Goal: Task Accomplishment & Management: Complete application form

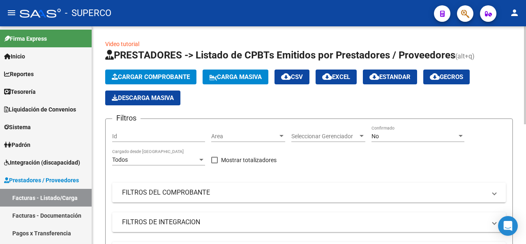
click at [167, 75] on span "Cargar Comprobante" at bounding box center [151, 76] width 78 height 7
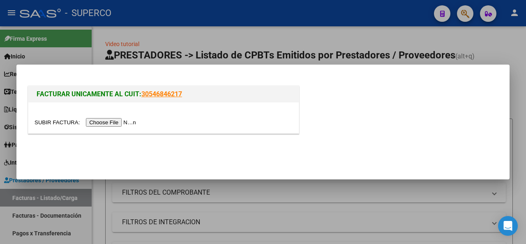
click at [125, 124] on input "file" at bounding box center [87, 122] width 104 height 9
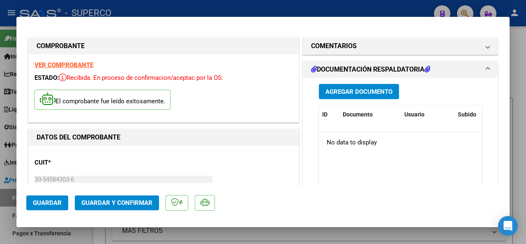
click at [364, 90] on span "Agregar Documento" at bounding box center [359, 91] width 67 height 7
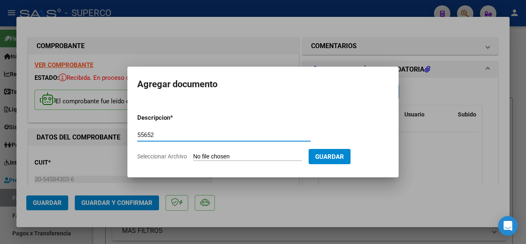
type input "55652"
click at [224, 154] on input "Seleccionar Archivo" at bounding box center [247, 157] width 109 height 8
type input "C:\fakepath\DETALLE_FC_B0072-00055652_MERGE.pdf"
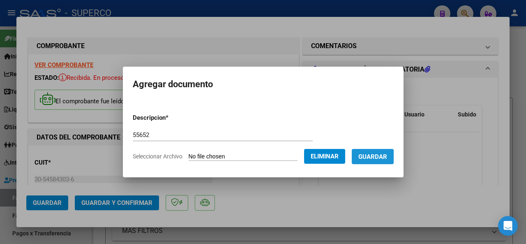
click at [382, 158] on span "Guardar" at bounding box center [373, 156] width 29 height 7
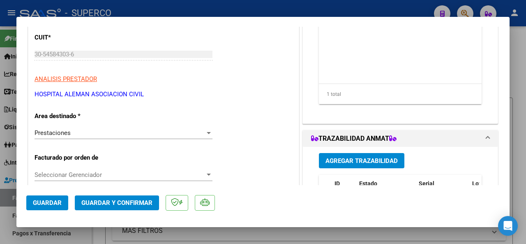
scroll to position [164, 0]
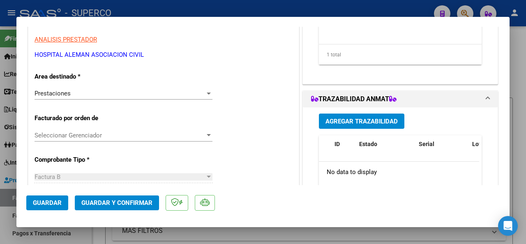
click at [125, 201] on span "Guardar y Confirmar" at bounding box center [116, 202] width 71 height 7
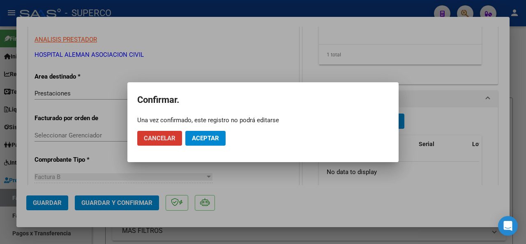
click at [201, 139] on span "Aceptar" at bounding box center [205, 137] width 27 height 7
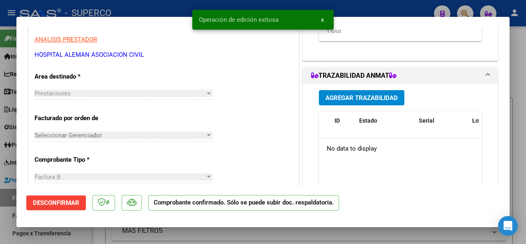
click at [153, 4] on div at bounding box center [263, 122] width 526 height 244
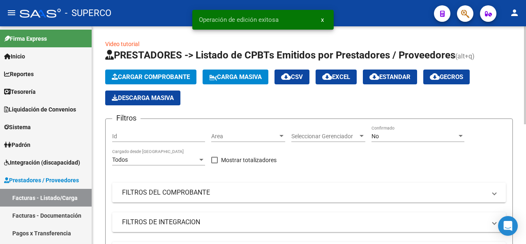
click at [143, 76] on span "Cargar Comprobante" at bounding box center [151, 76] width 78 height 7
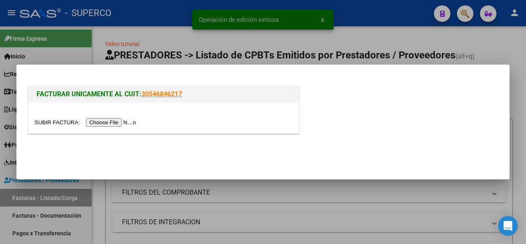
click at [121, 120] on input "file" at bounding box center [87, 122] width 104 height 9
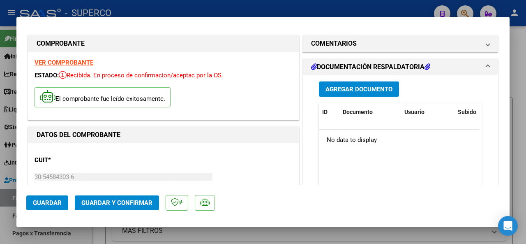
scroll to position [0, 0]
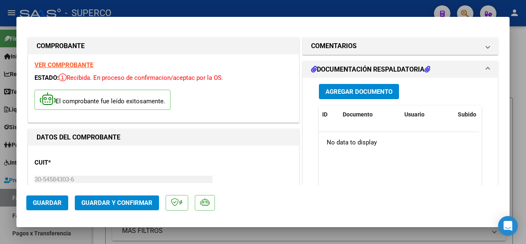
click at [333, 93] on span "Agregar Documento" at bounding box center [359, 91] width 67 height 7
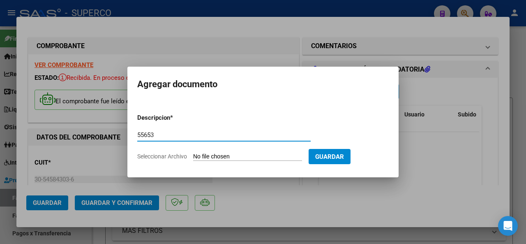
type input "55653"
click at [202, 155] on input "Seleccionar Archivo" at bounding box center [247, 157] width 109 height 8
type input "C:\fakepath\DETALLE_FC_B0072-00055653_MERGE.pdf"
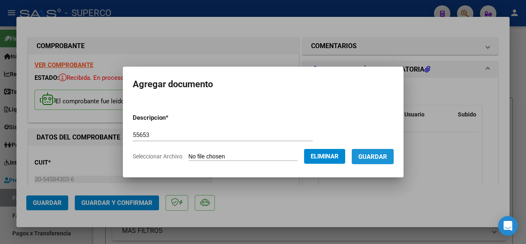
click at [387, 160] on span "Guardar" at bounding box center [373, 156] width 29 height 7
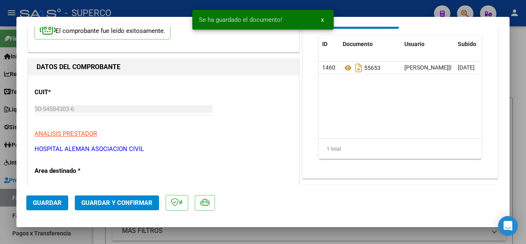
scroll to position [82, 0]
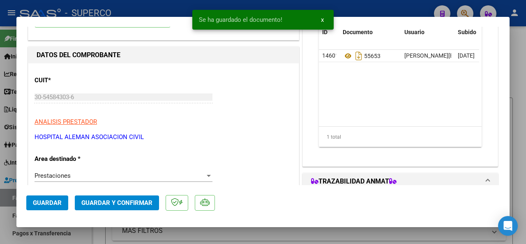
click at [137, 204] on span "Guardar y Confirmar" at bounding box center [116, 202] width 71 height 7
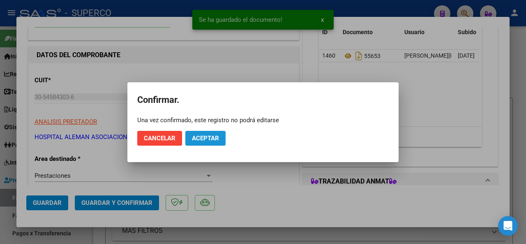
click at [203, 135] on span "Aceptar" at bounding box center [205, 137] width 27 height 7
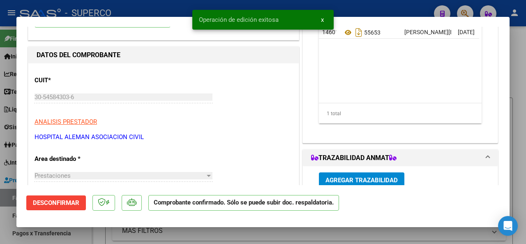
click at [131, 12] on div at bounding box center [263, 122] width 526 height 244
type input "$ 0,00"
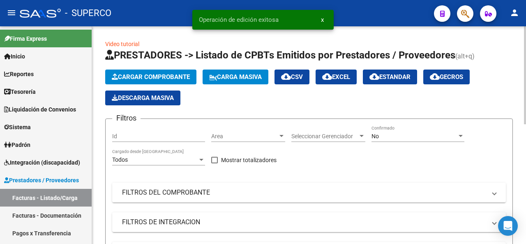
click at [155, 77] on span "Cargar Comprobante" at bounding box center [151, 76] width 78 height 7
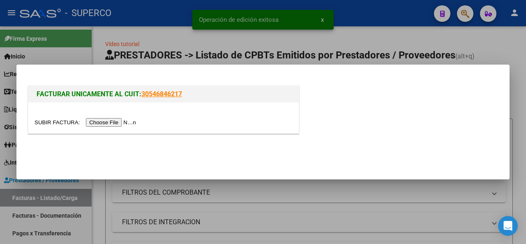
click at [123, 123] on input "file" at bounding box center [87, 122] width 104 height 9
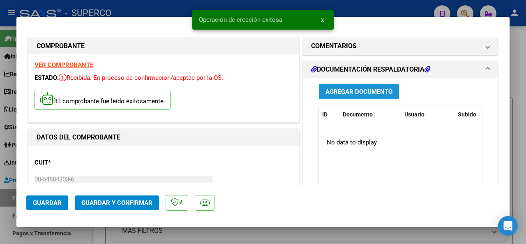
click at [344, 91] on span "Agregar Documento" at bounding box center [359, 91] width 67 height 7
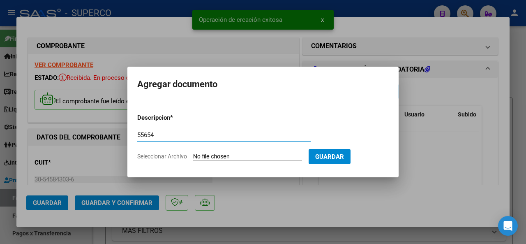
type input "55654"
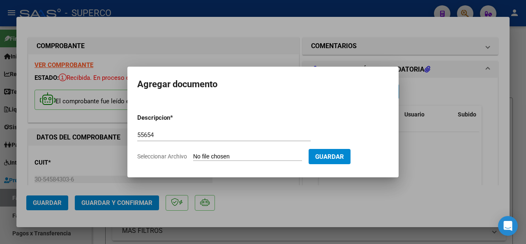
click at [201, 157] on input "Seleccionar Archivo" at bounding box center [247, 157] width 109 height 8
type input "C:\fakepath\DETALLE_FC_B0072-00055654_MERGE.pdf"
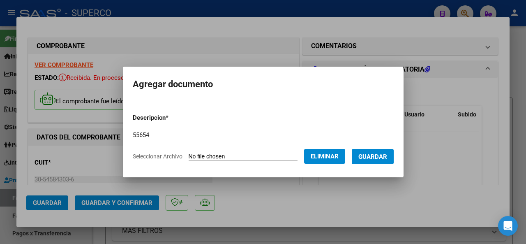
click at [388, 160] on button "Guardar" at bounding box center [373, 156] width 42 height 15
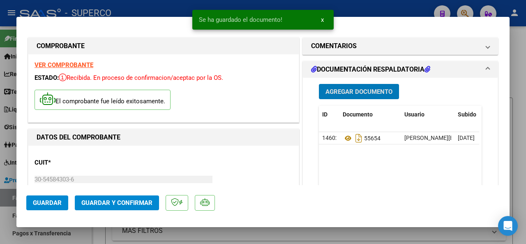
scroll to position [164, 0]
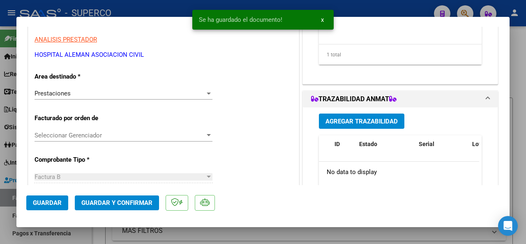
click at [125, 201] on span "Guardar y Confirmar" at bounding box center [116, 202] width 71 height 7
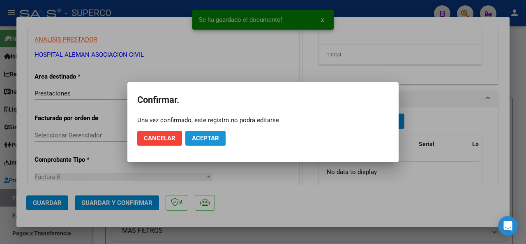
click at [197, 135] on span "Aceptar" at bounding box center [205, 137] width 27 height 7
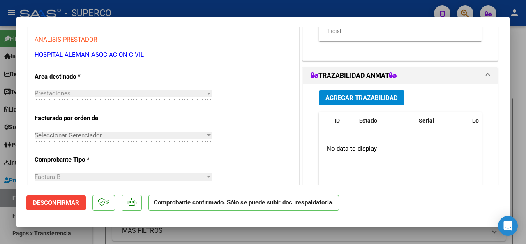
click at [136, 12] on div at bounding box center [263, 122] width 526 height 244
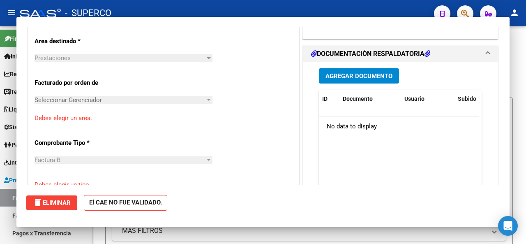
scroll to position [0, 0]
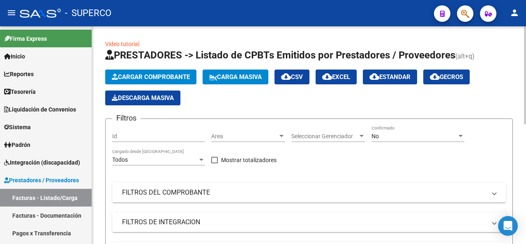
click at [148, 74] on span "Cargar Comprobante" at bounding box center [151, 76] width 78 height 7
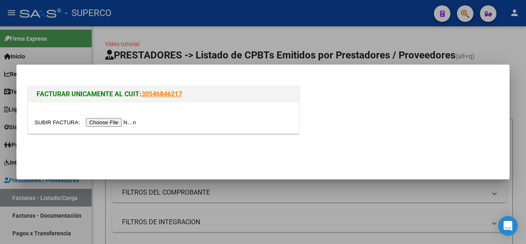
click at [102, 119] on input "file" at bounding box center [87, 122] width 104 height 9
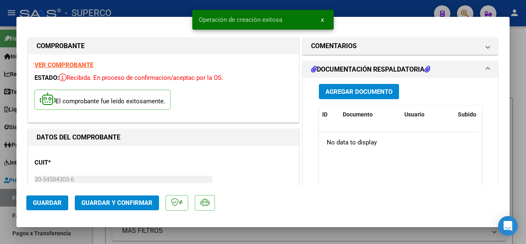
click at [340, 91] on span "Agregar Documento" at bounding box center [359, 91] width 67 height 7
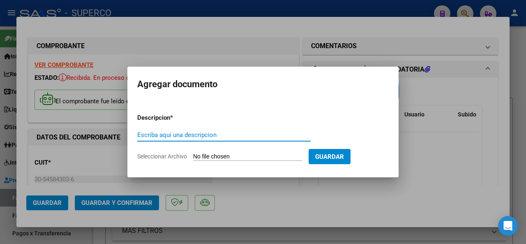
click at [161, 136] on input "Escriba aquí una descripcion" at bounding box center [224, 134] width 174 height 7
type input "55655"
click at [206, 153] on input "Seleccionar Archivo" at bounding box center [247, 157] width 109 height 8
type input "C:\fakepath\DETALLE_FC_B0072-00055655_MERGE.pdf"
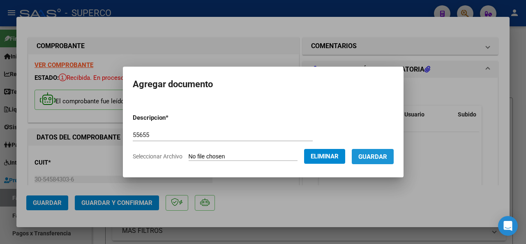
click at [383, 157] on span "Guardar" at bounding box center [373, 156] width 29 height 7
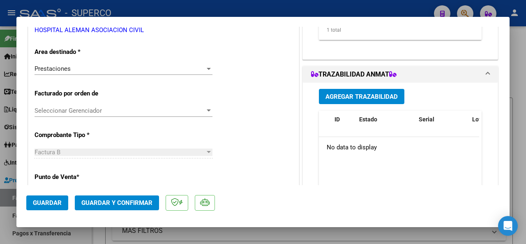
scroll to position [206, 0]
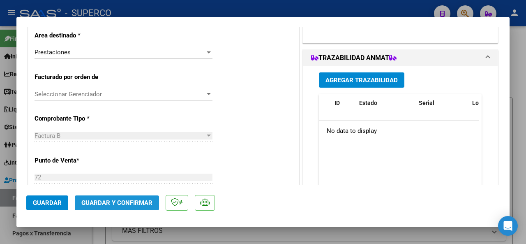
click at [123, 205] on span "Guardar y Confirmar" at bounding box center [116, 202] width 71 height 7
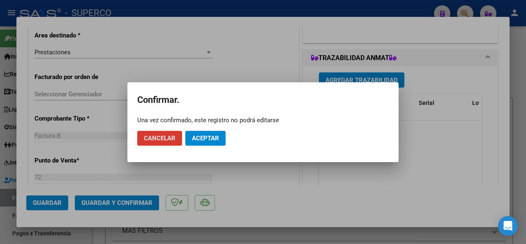
click at [215, 141] on button "Aceptar" at bounding box center [205, 138] width 40 height 15
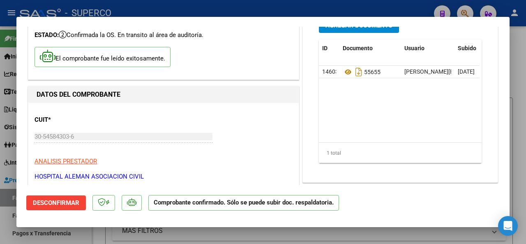
scroll to position [41, 0]
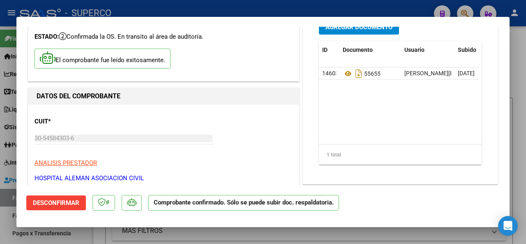
click at [189, 6] on div at bounding box center [263, 122] width 526 height 244
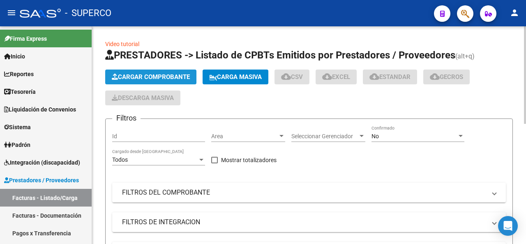
click at [154, 74] on span "Cargar Comprobante" at bounding box center [151, 76] width 78 height 7
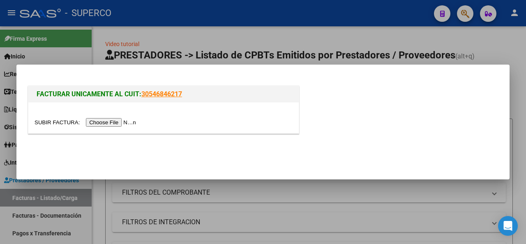
click at [116, 119] on input "file" at bounding box center [87, 122] width 104 height 9
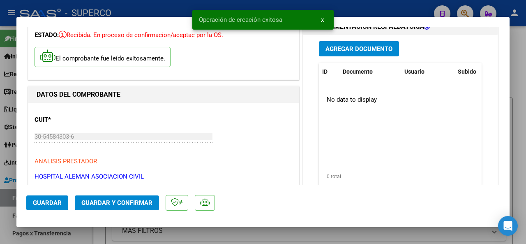
scroll to position [0, 0]
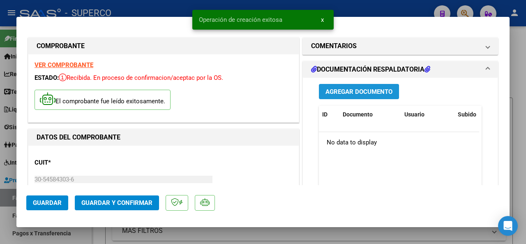
click at [345, 93] on span "Agregar Documento" at bounding box center [359, 91] width 67 height 7
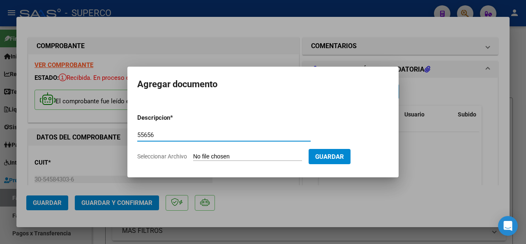
type input "55656"
click at [227, 157] on input "Seleccionar Archivo" at bounding box center [247, 157] width 109 height 8
type input "C:\fakepath\DETALLE_FC_B0072-00055656_MERGE.pdf"
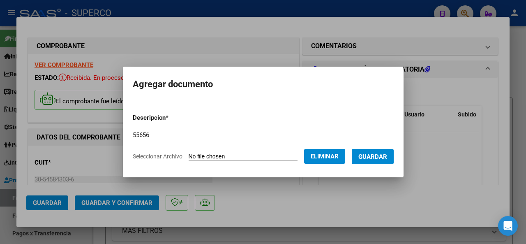
click at [386, 155] on span "Guardar" at bounding box center [373, 156] width 29 height 7
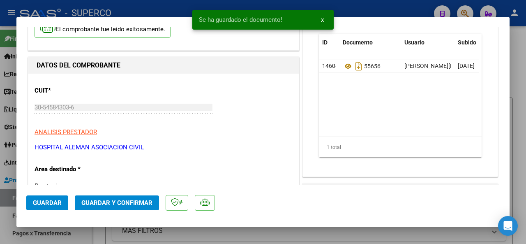
scroll to position [123, 0]
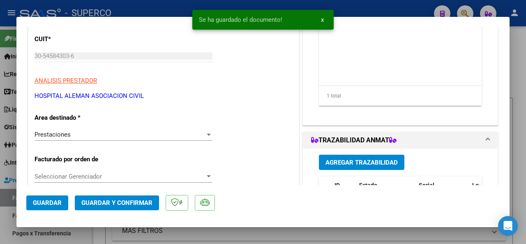
click at [115, 205] on span "Guardar y Confirmar" at bounding box center [116, 202] width 71 height 7
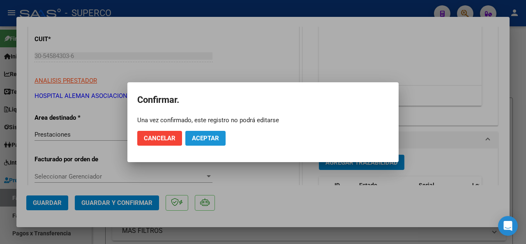
click at [206, 142] on button "Aceptar" at bounding box center [205, 138] width 40 height 15
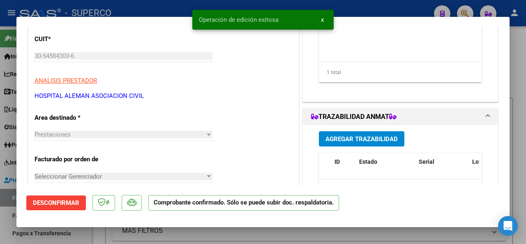
click at [174, 10] on div at bounding box center [263, 122] width 526 height 244
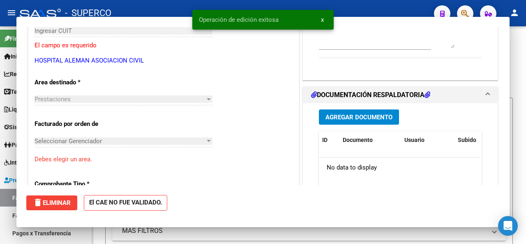
scroll to position [0, 0]
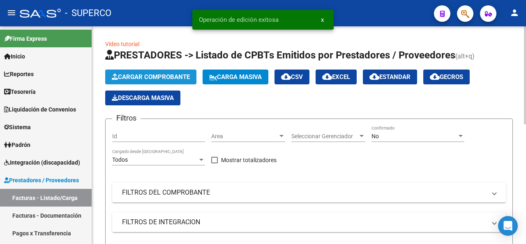
click at [155, 76] on span "Cargar Comprobante" at bounding box center [151, 76] width 78 height 7
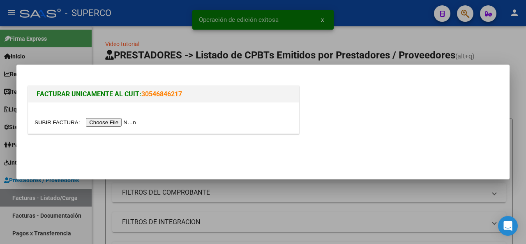
click at [116, 126] on input "file" at bounding box center [87, 122] width 104 height 9
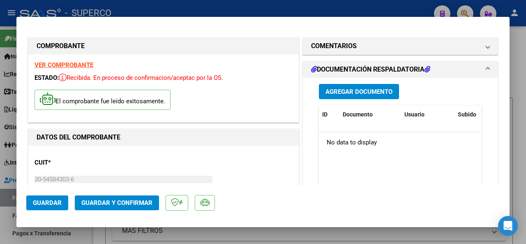
click at [343, 91] on span "Agregar Documento" at bounding box center [359, 91] width 67 height 7
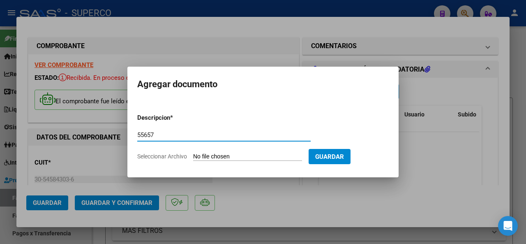
type input "55657"
click at [213, 153] on app-file-uploader "Seleccionar Archivo" at bounding box center [222, 156] width 171 height 7
click at [214, 157] on input "Seleccionar Archivo" at bounding box center [247, 157] width 109 height 8
type input "C:\fakepath\DETALLE_FC_B0072-00055657_MERGE.pdf"
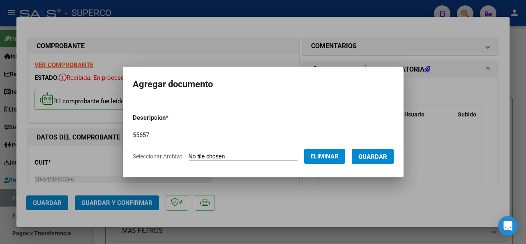
click at [386, 159] on span "Guardar" at bounding box center [373, 156] width 29 height 7
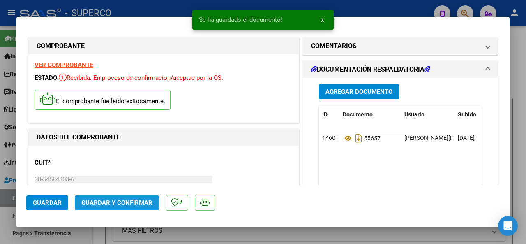
click at [125, 204] on span "Guardar y Confirmar" at bounding box center [116, 202] width 71 height 7
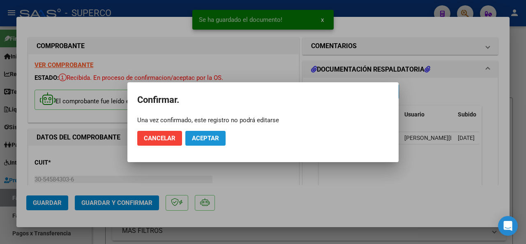
click at [204, 139] on span "Aceptar" at bounding box center [205, 137] width 27 height 7
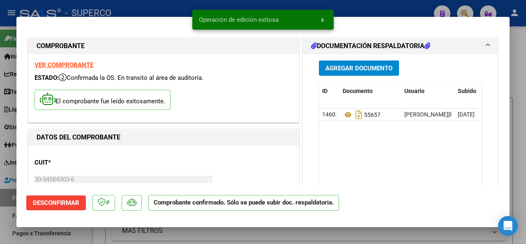
click at [123, 13] on div at bounding box center [263, 122] width 526 height 244
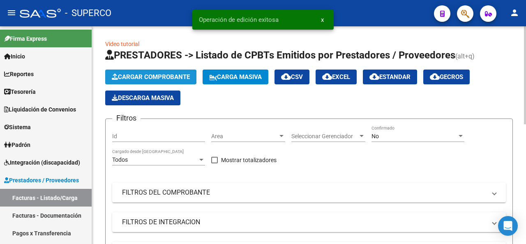
click at [145, 75] on span "Cargar Comprobante" at bounding box center [151, 76] width 78 height 7
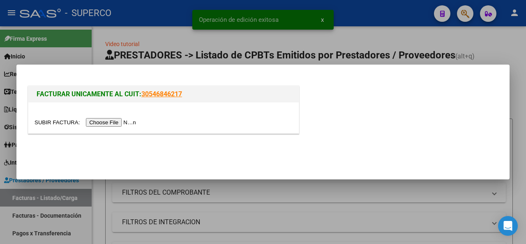
click at [118, 117] on div at bounding box center [163, 117] width 271 height 31
click at [119, 123] on input "file" at bounding box center [87, 122] width 104 height 9
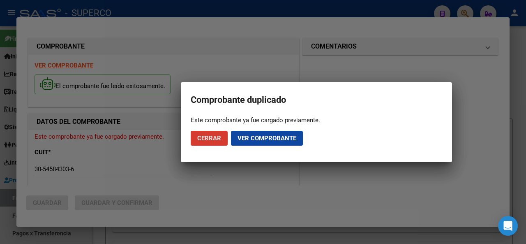
click at [205, 138] on span "Cerrar" at bounding box center [209, 137] width 24 height 7
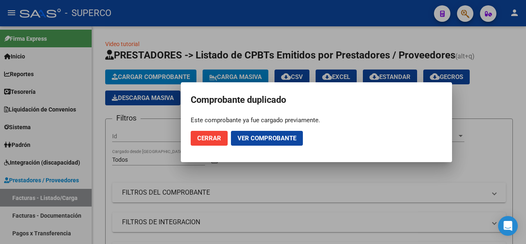
click at [211, 138] on span "Cerrar" at bounding box center [209, 137] width 24 height 7
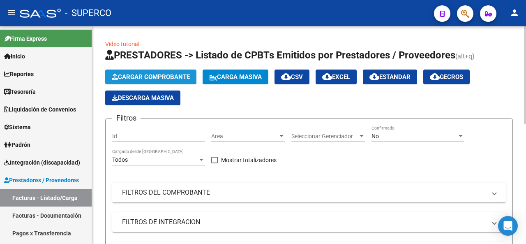
click at [147, 74] on span "Cargar Comprobante" at bounding box center [151, 76] width 78 height 7
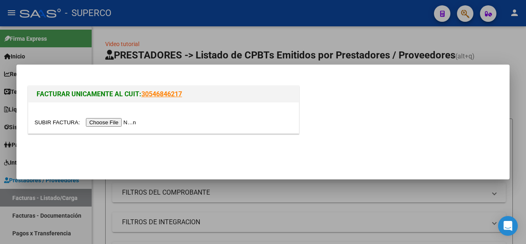
click at [125, 121] on input "file" at bounding box center [87, 122] width 104 height 9
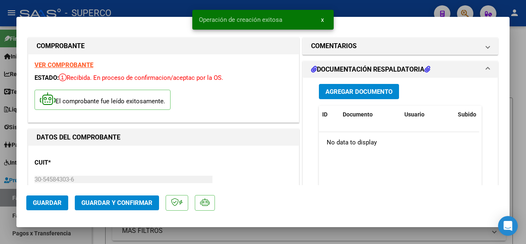
click at [355, 92] on span "Agregar Documento" at bounding box center [359, 91] width 67 height 7
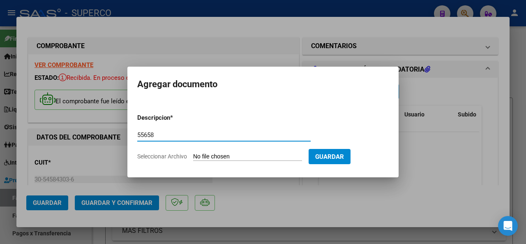
type input "55658"
click at [205, 159] on input "Seleccionar Archivo" at bounding box center [247, 157] width 109 height 8
type input "C:\fakepath\DETALLE_FC_B0072-00055658_MERGE.pdf"
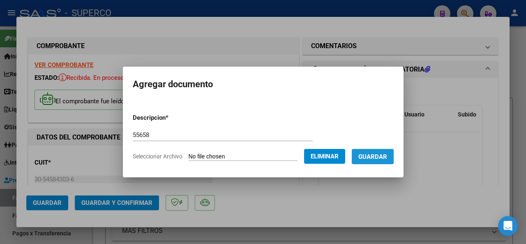
click at [387, 160] on span "Guardar" at bounding box center [373, 156] width 29 height 7
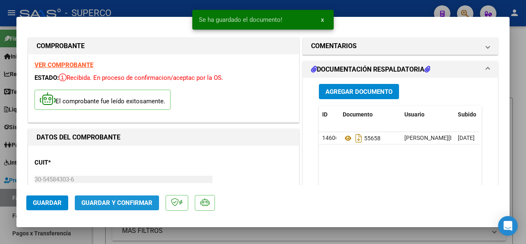
click at [139, 206] on span "Guardar y Confirmar" at bounding box center [116, 202] width 71 height 7
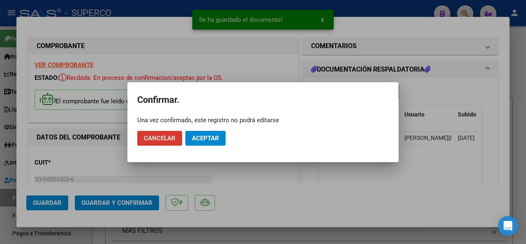
click at [209, 139] on span "Aceptar" at bounding box center [205, 137] width 27 height 7
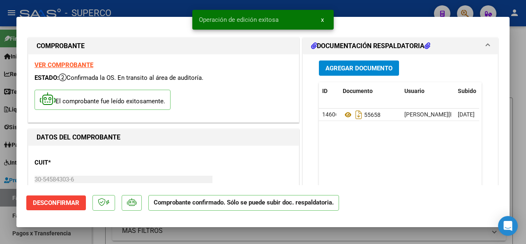
click at [176, 10] on div at bounding box center [263, 122] width 526 height 244
type input "$ 0,00"
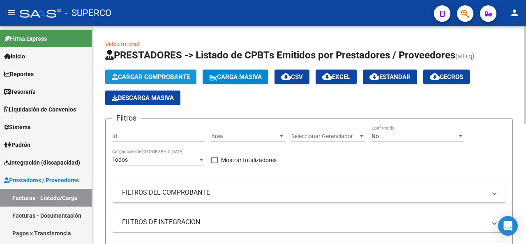
click at [158, 74] on span "Cargar Comprobante" at bounding box center [151, 76] width 78 height 7
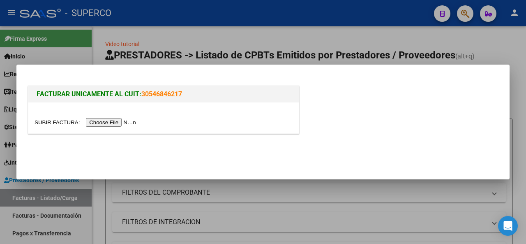
click at [136, 120] on input "file" at bounding box center [87, 122] width 104 height 9
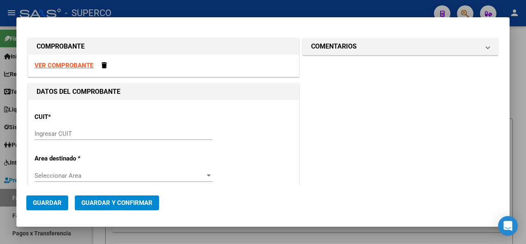
click at [73, 134] on input "Ingresar CUIT" at bounding box center [124, 133] width 178 height 7
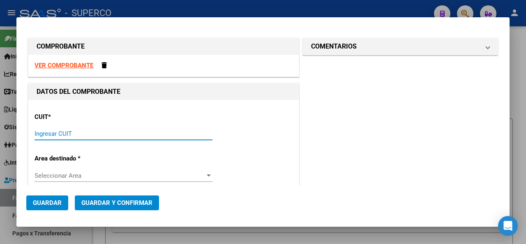
paste input "30-60956363-6"
type input "30-60956363-6"
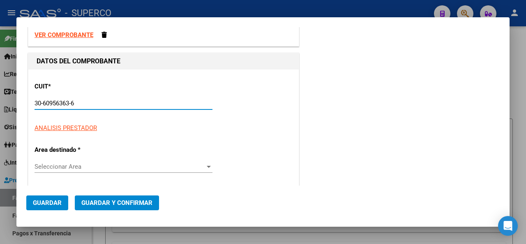
type input "8"
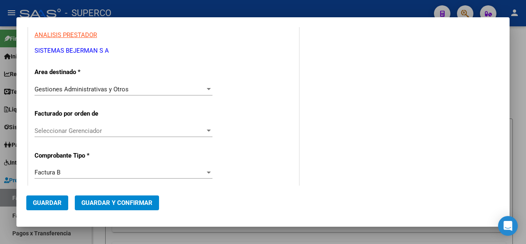
type input "30-60956363-6"
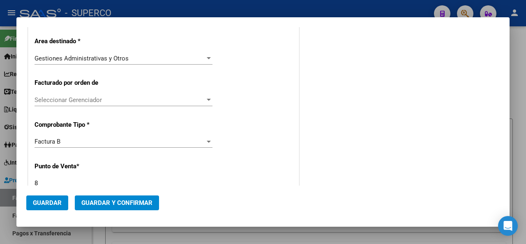
scroll to position [329, 0]
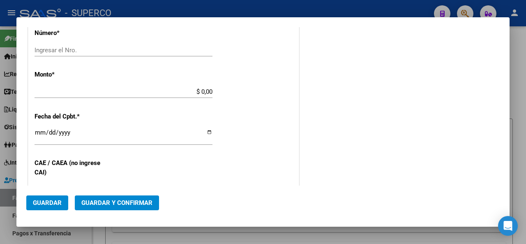
click at [71, 46] on input "Ingresar el Nro." at bounding box center [124, 49] width 178 height 7
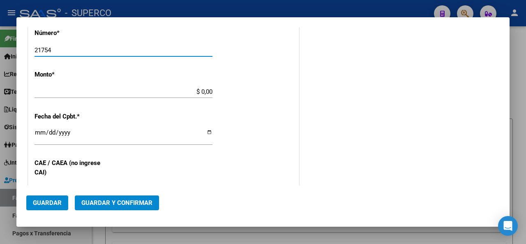
type input "21754"
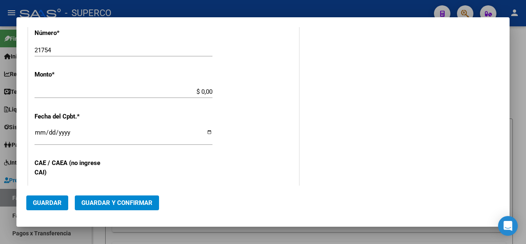
click at [100, 97] on div "$ 0,00 Ingresar el monto" at bounding box center [124, 92] width 178 height 12
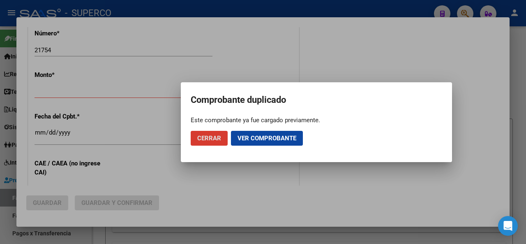
click at [207, 139] on span "Cerrar" at bounding box center [209, 137] width 24 height 7
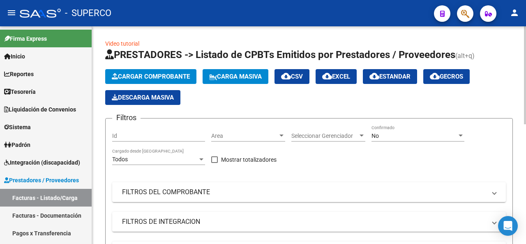
scroll to position [0, 0]
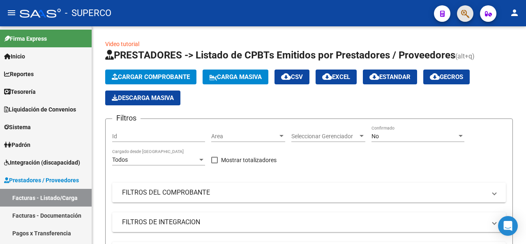
click at [467, 6] on span "button" at bounding box center [465, 13] width 8 height 17
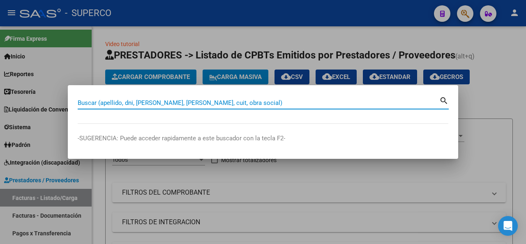
paste input "30609563636"
type input "30609563636"
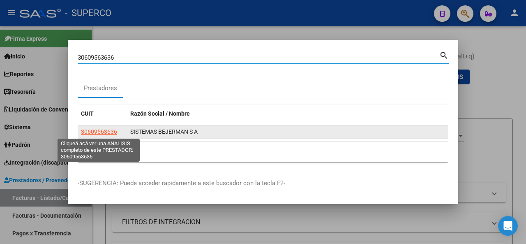
click at [90, 132] on span "30609563636" at bounding box center [99, 131] width 36 height 7
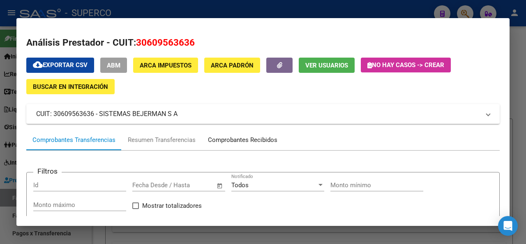
click at [245, 138] on div "Comprobantes Recibidos" at bounding box center [242, 139] width 69 height 9
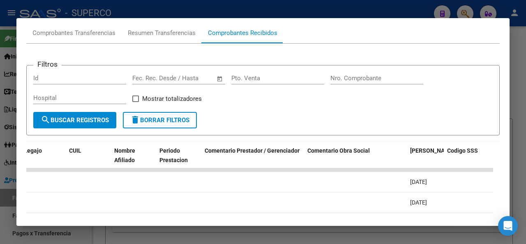
scroll to position [67, 0]
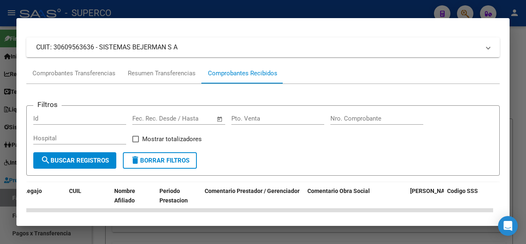
click at [199, 12] on div at bounding box center [263, 122] width 526 height 244
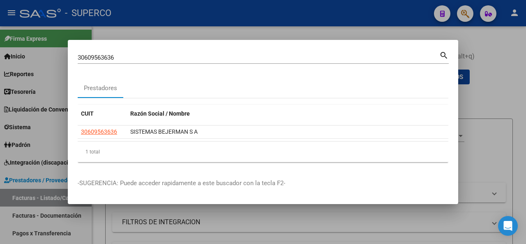
click at [187, 30] on div at bounding box center [263, 122] width 526 height 244
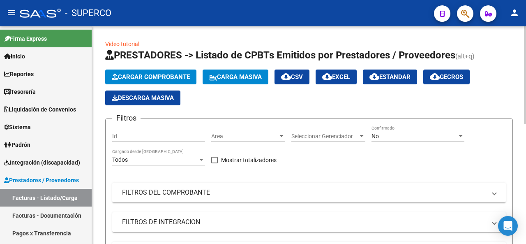
click at [148, 75] on span "Cargar Comprobante" at bounding box center [151, 76] width 78 height 7
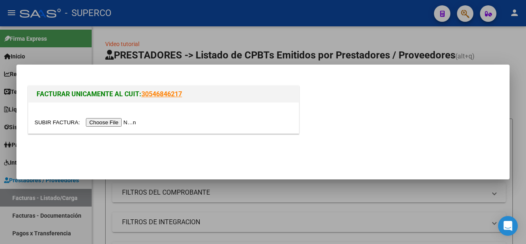
click at [116, 121] on input "file" at bounding box center [87, 122] width 104 height 9
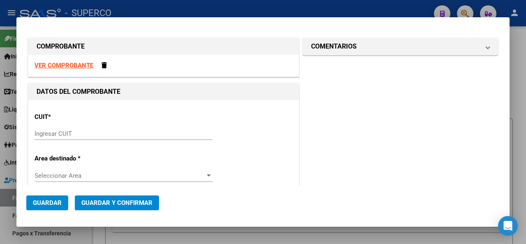
click at [57, 127] on div "Ingresar CUIT" at bounding box center [124, 133] width 178 height 12
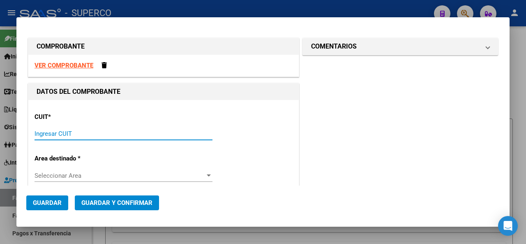
click at [54, 133] on input "Ingresar CUIT" at bounding box center [124, 133] width 178 height 7
paste input "30-60956363-6"
type input "30-60956363-6"
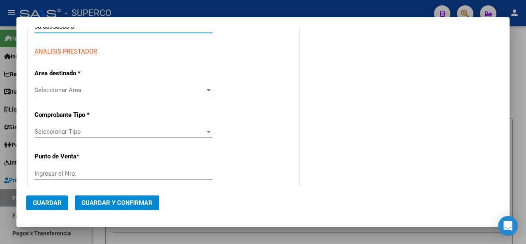
scroll to position [123, 0]
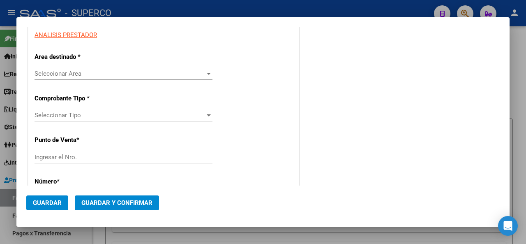
type input "8"
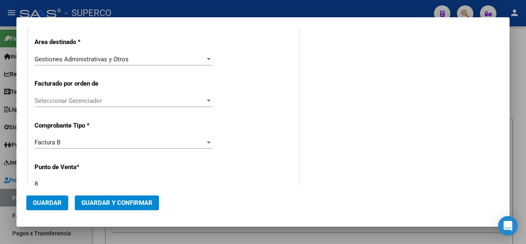
scroll to position [206, 0]
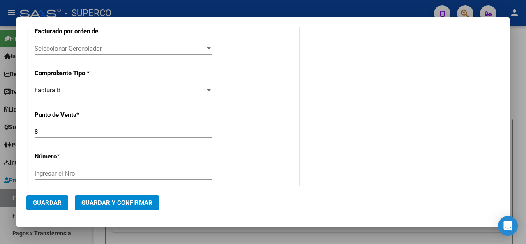
type input "30-60956363-6"
click at [51, 172] on input "Ingresar el Nro." at bounding box center [124, 173] width 178 height 7
type input "22016"
click at [243, 147] on div "CUIT * 30-60956363-6 Ingresar CUIT ANALISIS PRESTADOR SISTEMAS BEJERMAN S A ARC…" at bounding box center [163, 211] width 271 height 634
type input "$ 121.185,17"
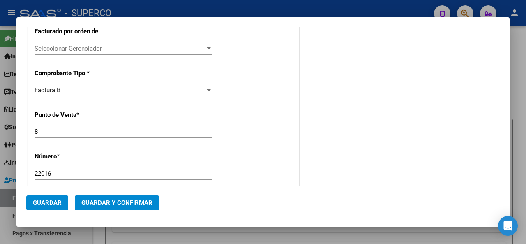
type input "[DATE]"
type input "75366657715021"
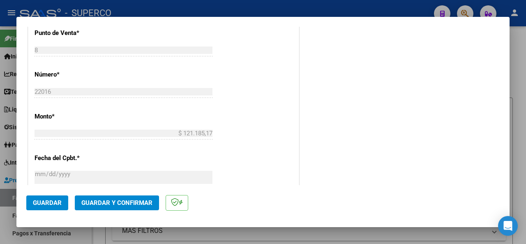
scroll to position [370, 0]
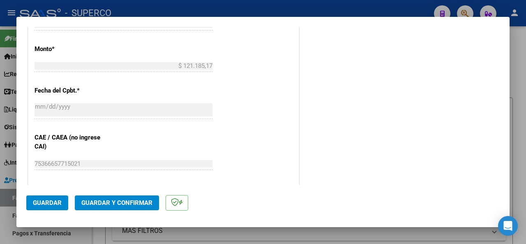
click at [130, 195] on mat-dialog-actions "Guardar Guardar y Confirmar" at bounding box center [263, 201] width 474 height 32
click at [130, 199] on button "Guardar y Confirmar" at bounding box center [117, 202] width 84 height 15
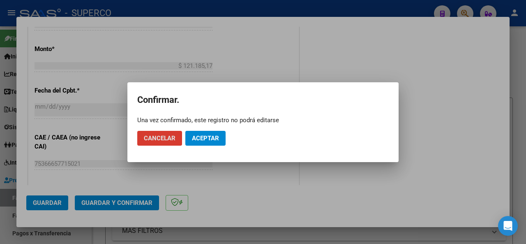
click at [212, 138] on span "Aceptar" at bounding box center [205, 137] width 27 height 7
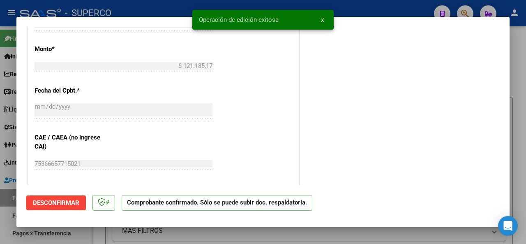
click at [124, 9] on div at bounding box center [263, 122] width 526 height 244
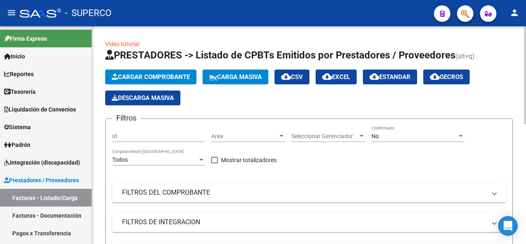
click at [158, 77] on span "Cargar Comprobante" at bounding box center [151, 76] width 78 height 7
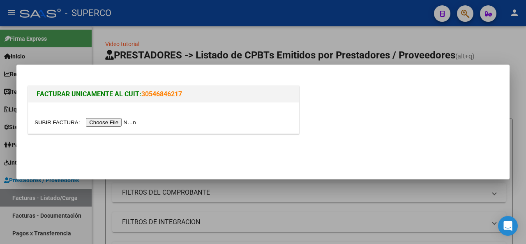
click at [118, 122] on input "file" at bounding box center [87, 122] width 104 height 9
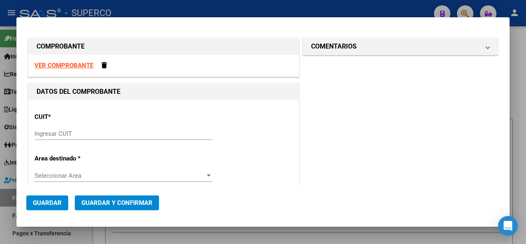
click at [60, 130] on input "Ingresar CUIT" at bounding box center [124, 133] width 178 height 7
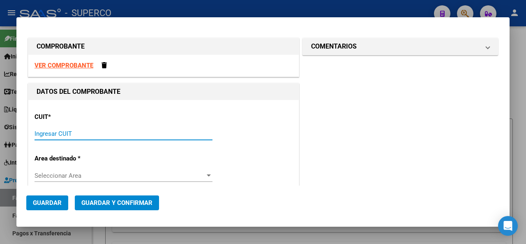
paste input "30-60956363-6"
type input "30-60956363-6"
type input "8"
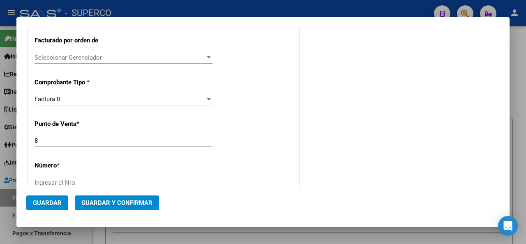
scroll to position [247, 0]
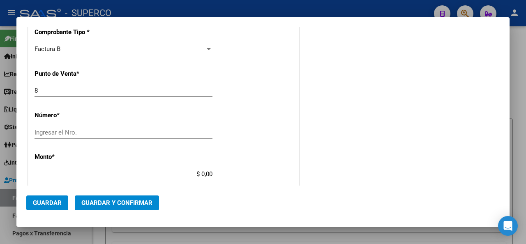
type input "30-60956363-6"
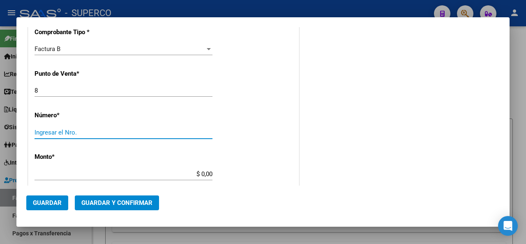
click at [60, 129] on input "Ingresar el Nro." at bounding box center [124, 132] width 178 height 7
type input "22017"
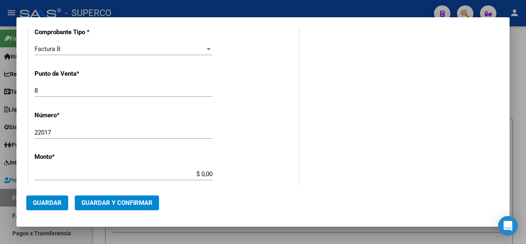
click at [85, 119] on p "Número *" at bounding box center [73, 115] width 77 height 9
type input "$ 139.882,68"
type input "[DATE]"
type input "75366657715547"
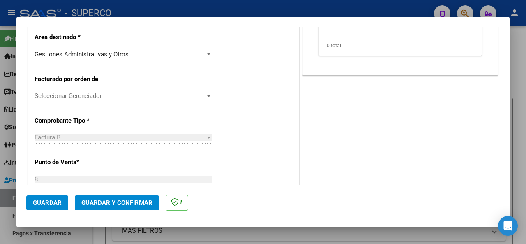
scroll to position [123, 0]
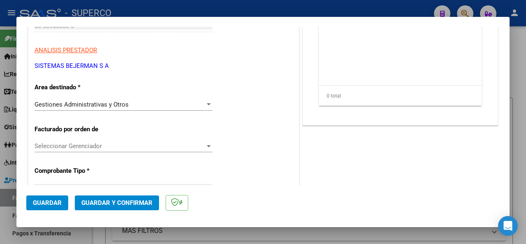
click at [141, 208] on button "Guardar y Confirmar" at bounding box center [117, 202] width 84 height 15
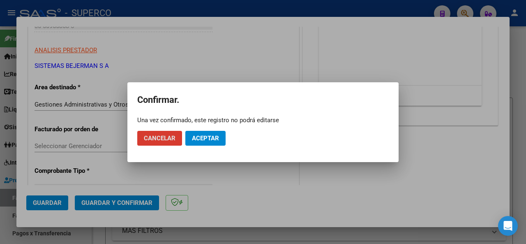
click at [211, 139] on span "Aceptar" at bounding box center [205, 137] width 27 height 7
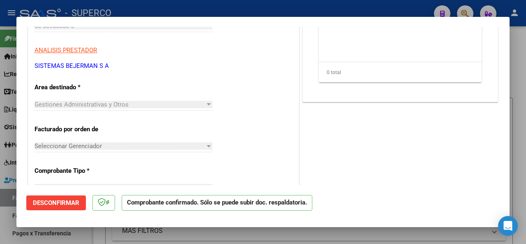
click at [142, 9] on div at bounding box center [263, 122] width 526 height 244
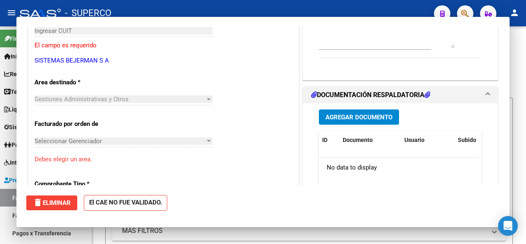
scroll to position [0, 0]
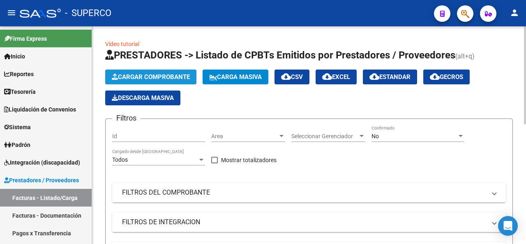
click at [143, 74] on span "Cargar Comprobante" at bounding box center [151, 76] width 78 height 7
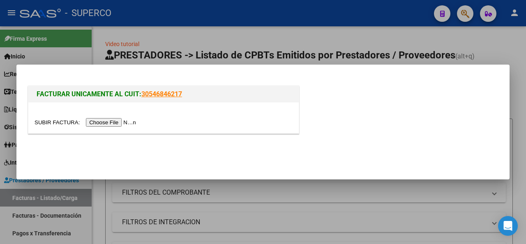
click at [124, 124] on input "file" at bounding box center [87, 122] width 104 height 9
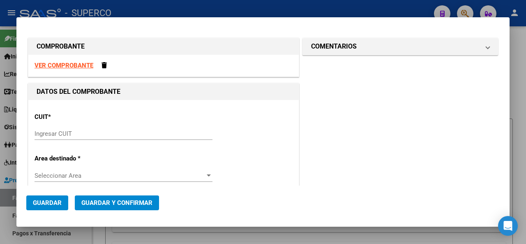
click at [51, 133] on input "Ingresar CUIT" at bounding box center [124, 133] width 178 height 7
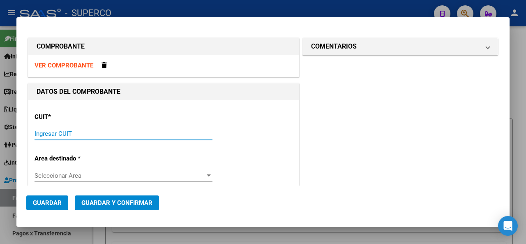
paste input "30-60956363-6"
type input "30-60956363-6"
type input "8"
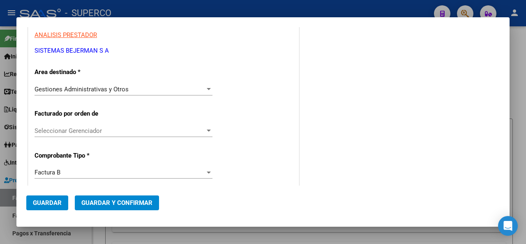
scroll to position [206, 0]
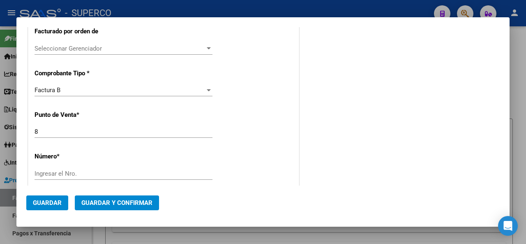
type input "30-60956363-6"
click at [57, 167] on div "Ingresar el Nro." at bounding box center [124, 173] width 178 height 12
type input "22130"
click at [193, 145] on div "CUIT * 30-60956363-6 Ingresar CUIT ANALISIS PRESTADOR SISTEMAS BEJERMAN S A ARC…" at bounding box center [163, 211] width 271 height 634
type input "$ 163.916,00"
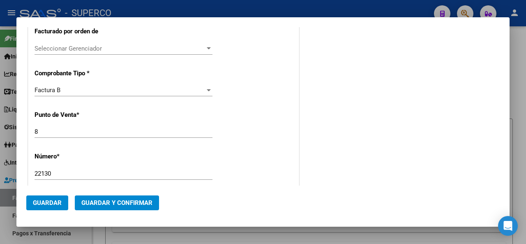
type input "[DATE]"
type input "75366657786560"
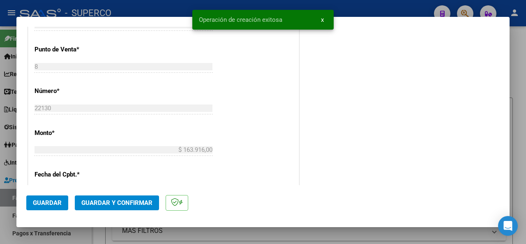
scroll to position [288, 0]
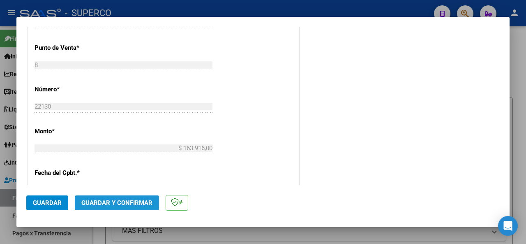
click at [124, 205] on span "Guardar y Confirmar" at bounding box center [116, 202] width 71 height 7
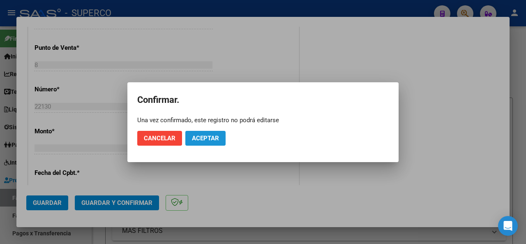
click at [210, 136] on span "Aceptar" at bounding box center [205, 137] width 27 height 7
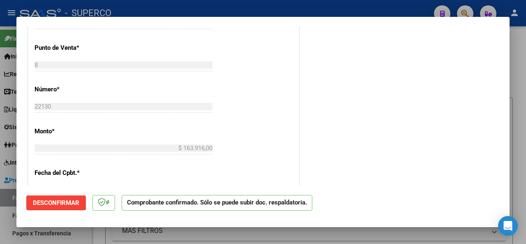
click at [216, 9] on div at bounding box center [263, 122] width 526 height 244
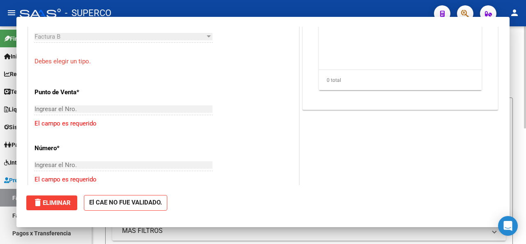
scroll to position [0, 0]
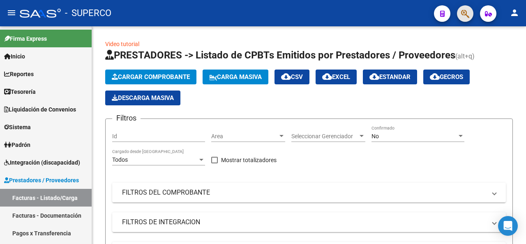
click at [460, 17] on button "button" at bounding box center [465, 13] width 16 height 16
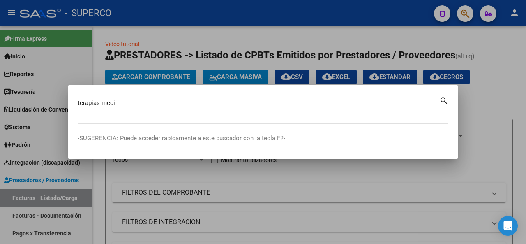
type input "terapias medi"
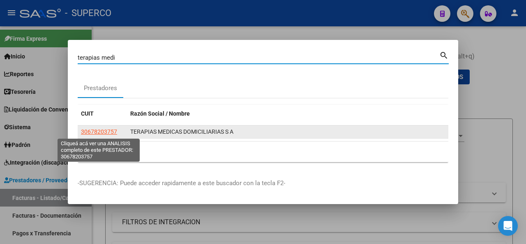
click at [108, 133] on span "30678203757" at bounding box center [99, 131] width 36 height 7
type textarea "30678203757"
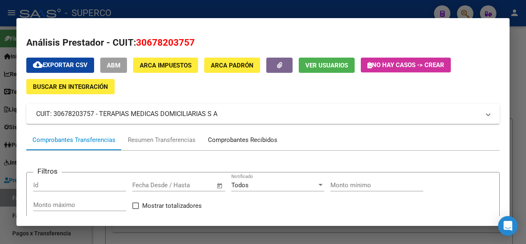
click at [235, 136] on div "Comprobantes Recibidos" at bounding box center [242, 139] width 69 height 9
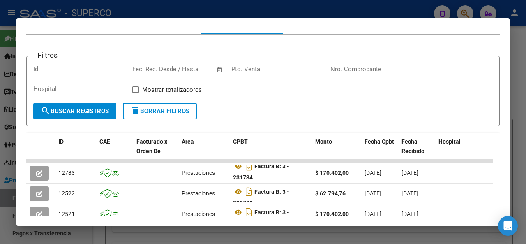
click at [172, 10] on div at bounding box center [263, 122] width 526 height 244
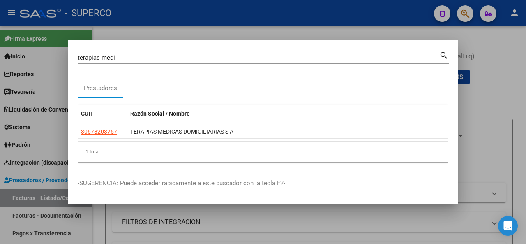
click at [154, 20] on div at bounding box center [263, 122] width 526 height 244
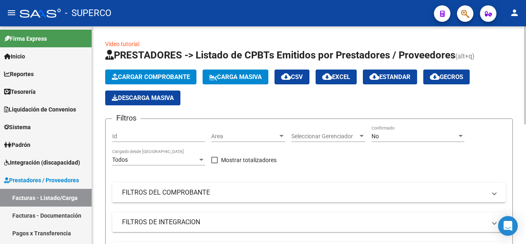
click at [141, 78] on span "Cargar Comprobante" at bounding box center [151, 76] width 78 height 7
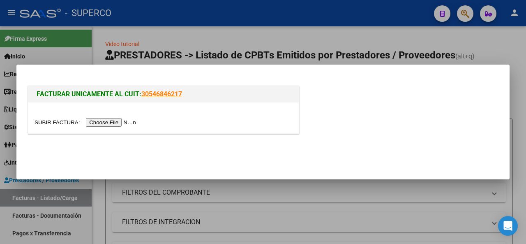
click at [111, 127] on div at bounding box center [163, 117] width 271 height 31
click at [112, 125] on input "file" at bounding box center [87, 122] width 104 height 9
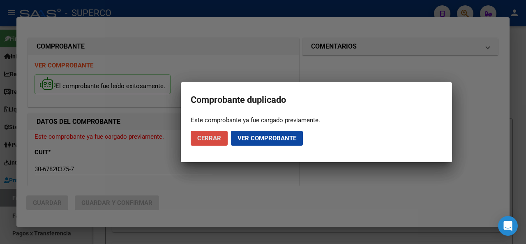
click at [214, 139] on span "Cerrar" at bounding box center [209, 137] width 24 height 7
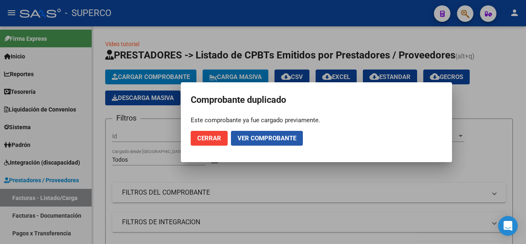
click at [291, 142] on button "Ver comprobante" at bounding box center [267, 138] width 72 height 15
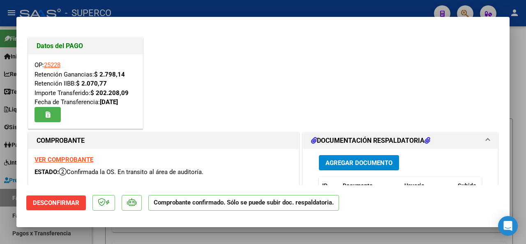
click at [48, 113] on icon "button" at bounding box center [48, 114] width 5 height 6
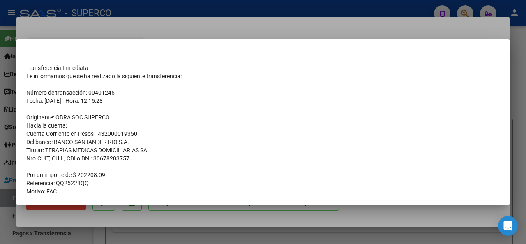
click at [310, 0] on div at bounding box center [263, 122] width 526 height 244
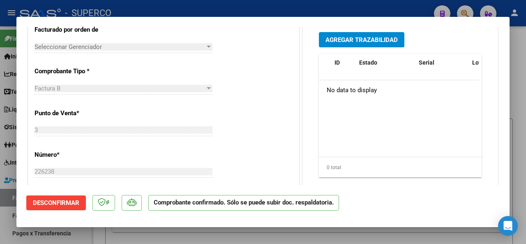
scroll to position [329, 0]
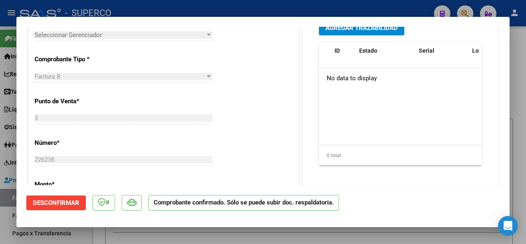
click at [219, 3] on div at bounding box center [263, 122] width 526 height 244
type input "$ 0,00"
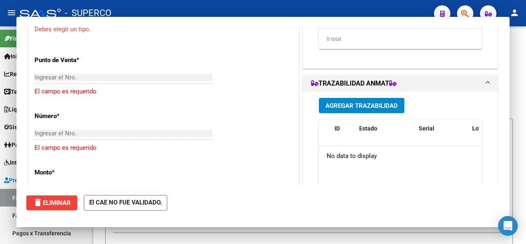
scroll to position [0, 0]
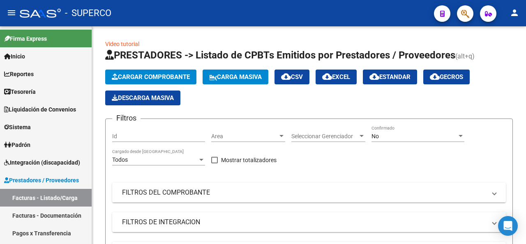
click at [470, 16] on button "button" at bounding box center [465, 13] width 16 height 16
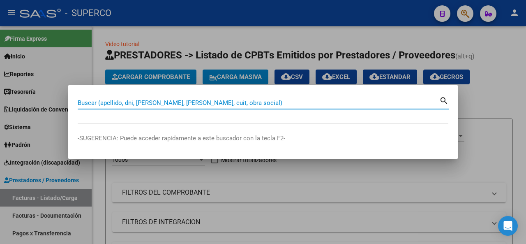
click at [89, 104] on input "Buscar (apellido, dni, [PERSON_NAME], [PERSON_NAME], cuit, obra social)" at bounding box center [259, 102] width 362 height 7
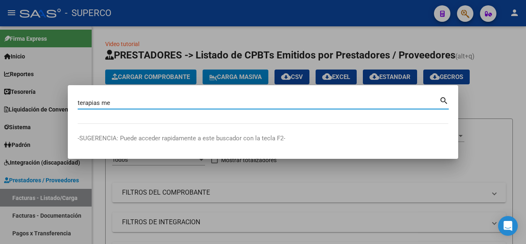
type input "terapias me"
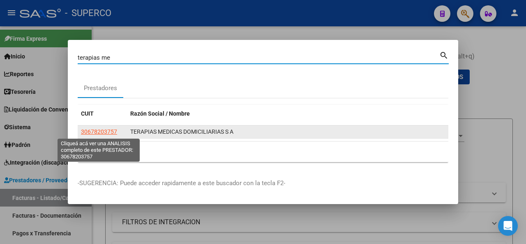
click at [100, 130] on span "30678203757" at bounding box center [99, 131] width 36 height 7
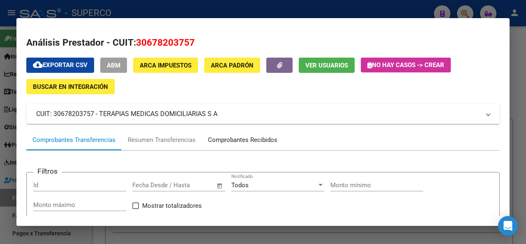
click at [238, 141] on div "Comprobantes Recibidos" at bounding box center [242, 139] width 69 height 9
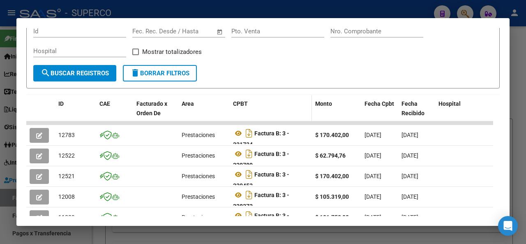
scroll to position [164, 0]
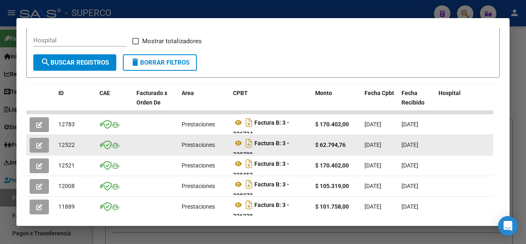
click at [294, 144] on div "Factura B: 3 - 229789" at bounding box center [271, 144] width 76 height 17
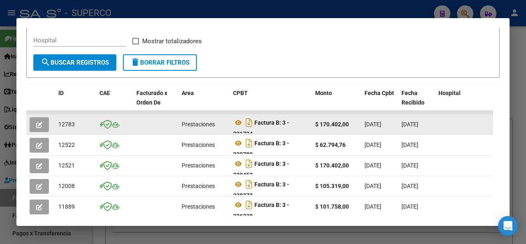
click at [294, 123] on div "Factura B: 3 - 231734" at bounding box center [271, 124] width 76 height 17
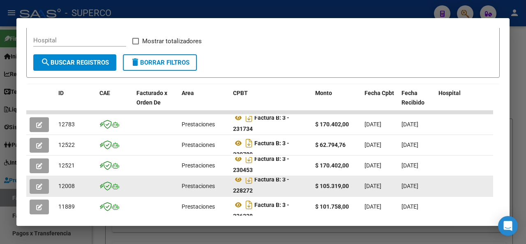
scroll to position [0, 0]
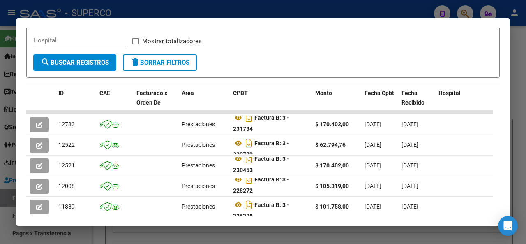
click at [134, 12] on div at bounding box center [263, 122] width 526 height 244
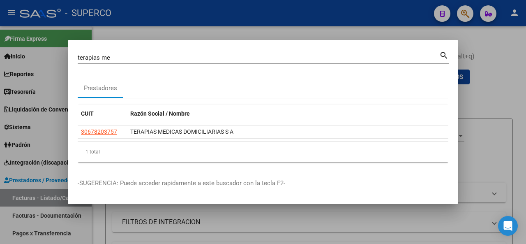
click at [163, 23] on div at bounding box center [263, 122] width 526 height 244
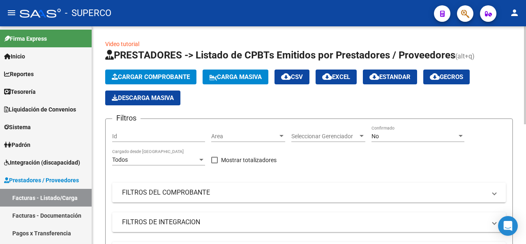
click at [146, 80] on span "Cargar Comprobante" at bounding box center [151, 76] width 78 height 7
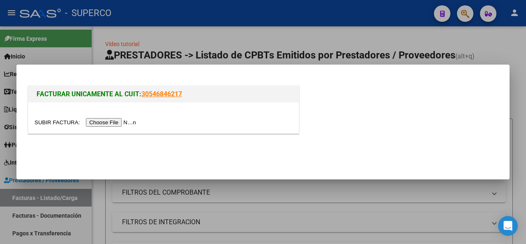
click at [117, 123] on input "file" at bounding box center [87, 122] width 104 height 9
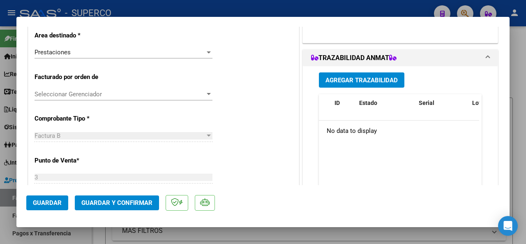
scroll to position [247, 0]
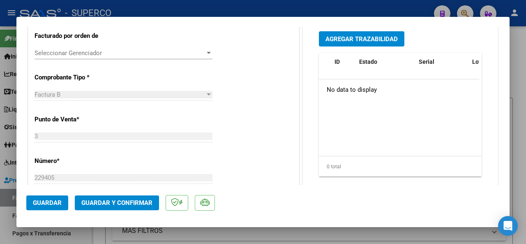
click at [131, 205] on span "Guardar y Confirmar" at bounding box center [116, 202] width 71 height 7
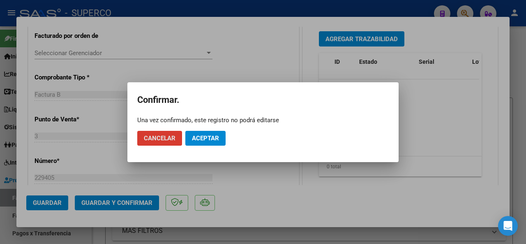
click at [203, 137] on span "Aceptar" at bounding box center [205, 137] width 27 height 7
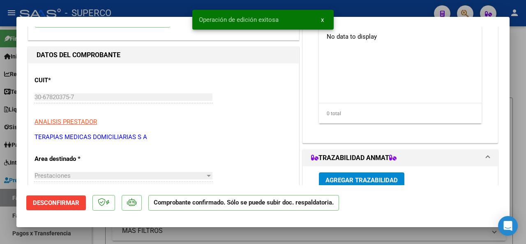
scroll to position [82, 0]
drag, startPoint x: 148, startPoint y: 5, endPoint x: 141, endPoint y: 0, distance: 8.1
click at [149, 5] on div at bounding box center [263, 122] width 526 height 244
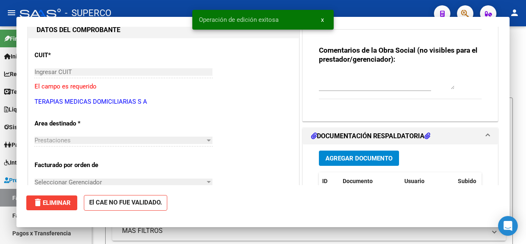
scroll to position [0, 0]
